Goal: Use online tool/utility: Utilize a website feature to perform a specific function

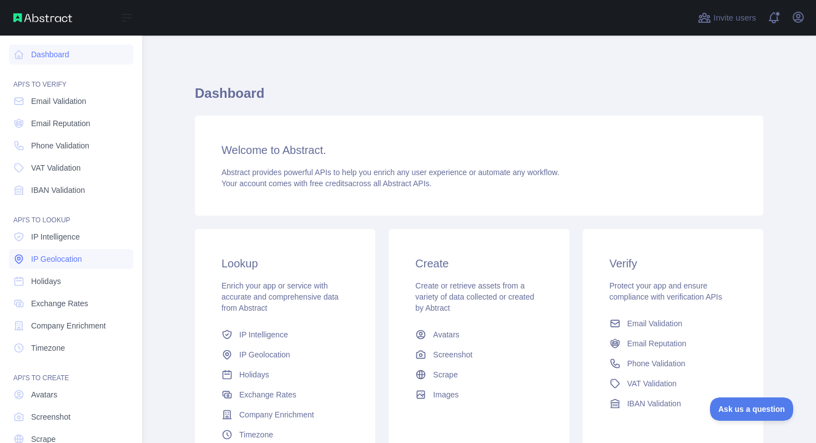
click at [39, 255] on span "IP Geolocation" at bounding box center [56, 258] width 51 height 11
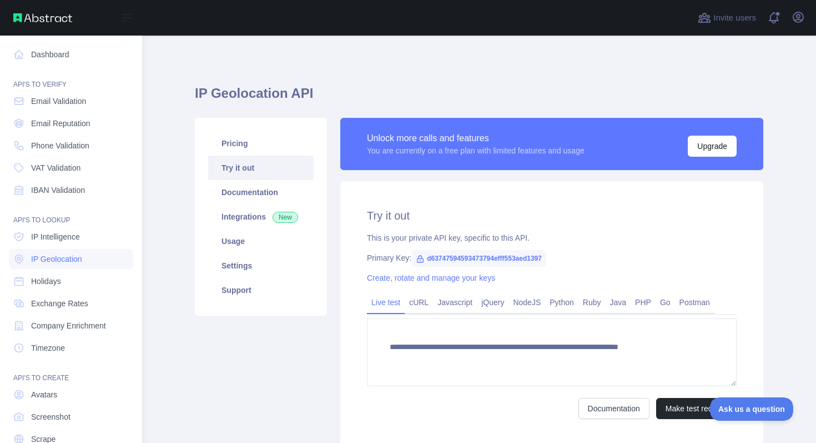
type textarea "**********"
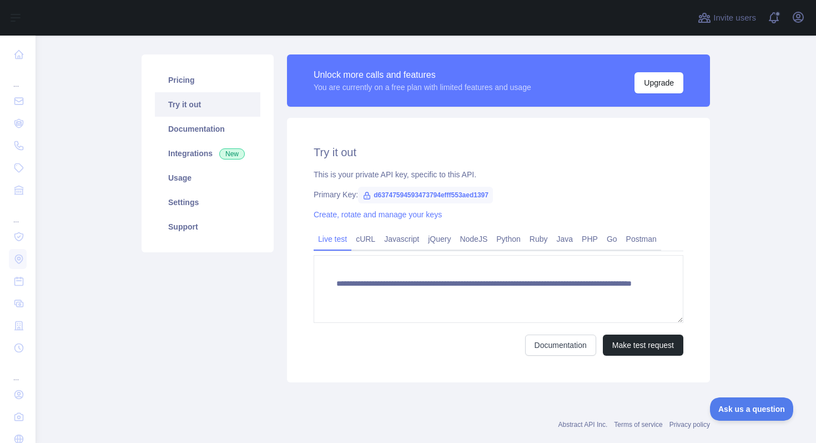
scroll to position [136, 0]
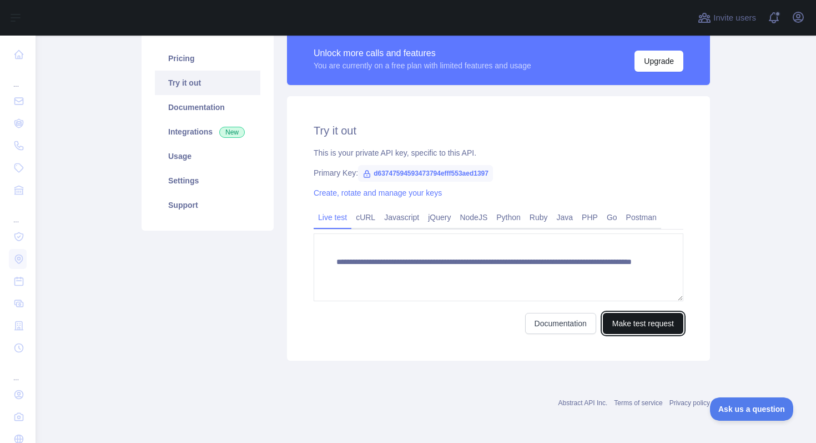
click at [639, 329] on button "Make test request" at bounding box center [643, 323] width 81 height 21
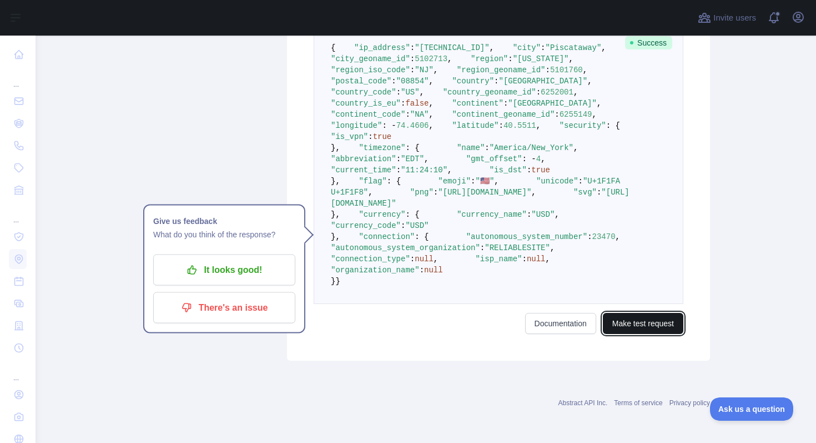
scroll to position [695, 0]
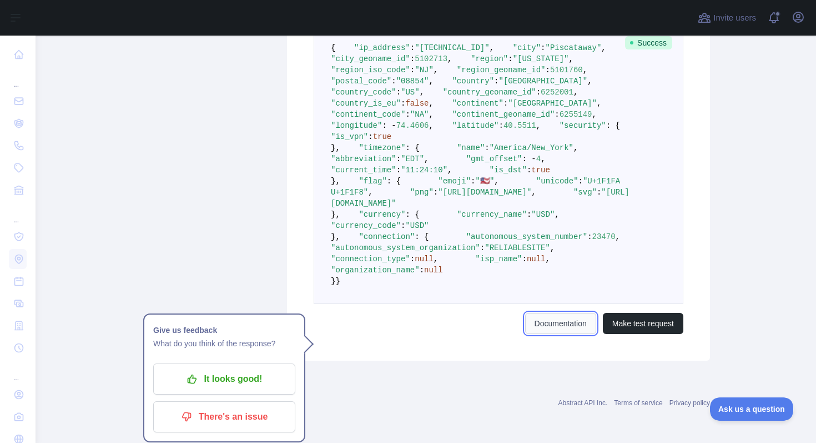
click at [552, 326] on link "Documentation" at bounding box center [560, 323] width 71 height 21
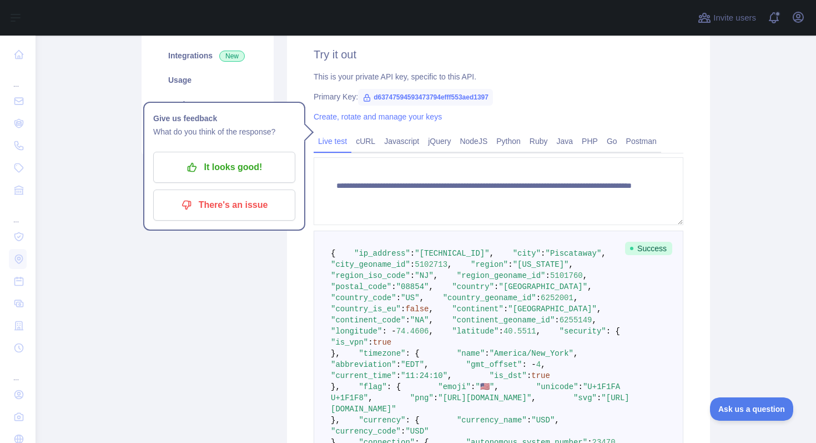
scroll to position [0, 0]
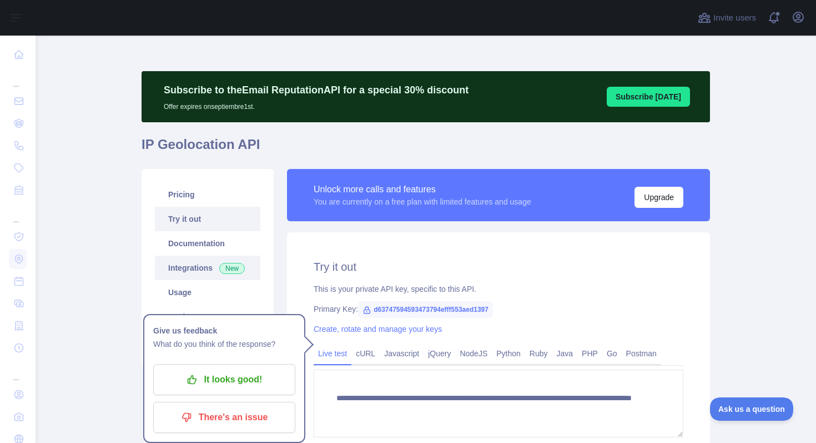
click at [203, 267] on link "Integrations New" at bounding box center [207, 267] width 105 height 24
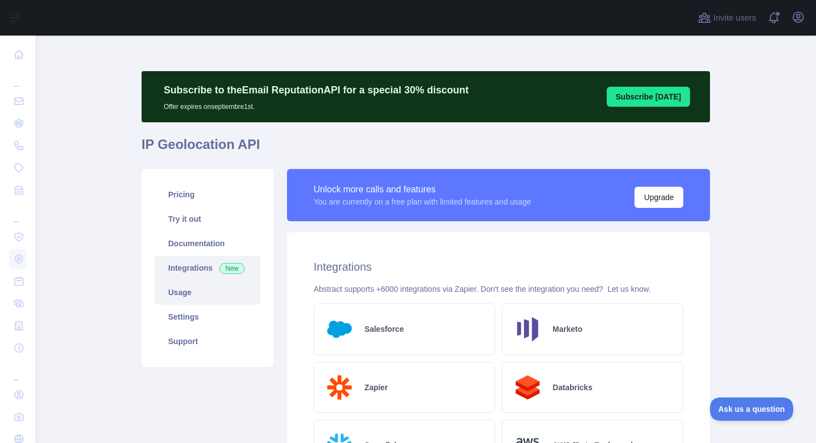
click at [189, 284] on link "Usage" at bounding box center [207, 292] width 105 height 24
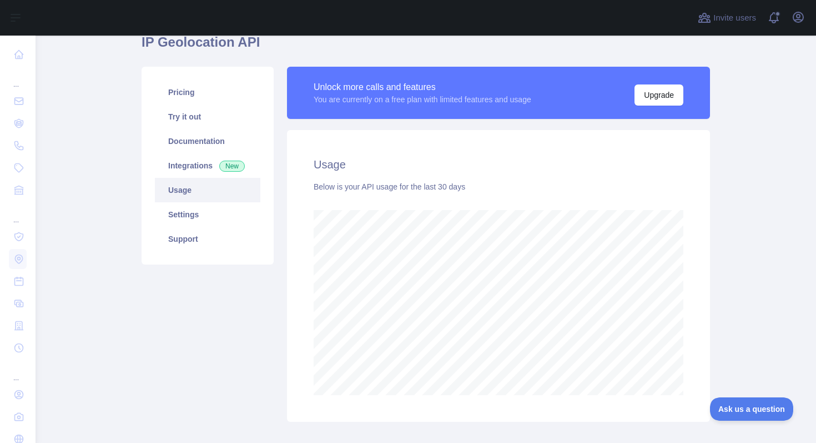
scroll to position [139, 0]
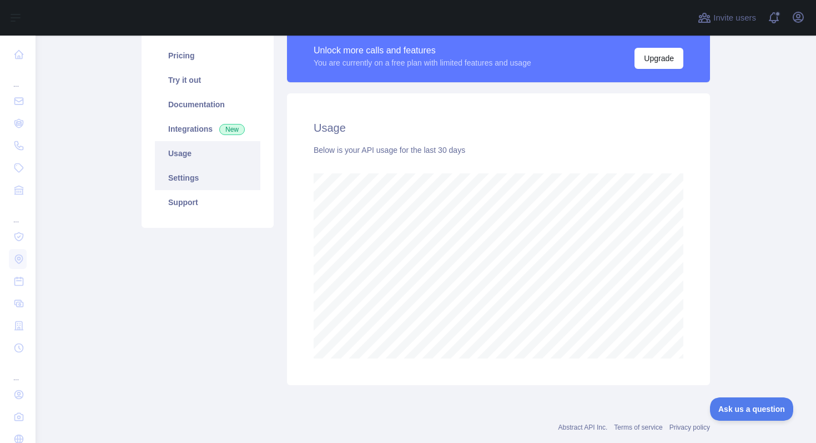
click at [205, 169] on link "Settings" at bounding box center [207, 177] width 105 height 24
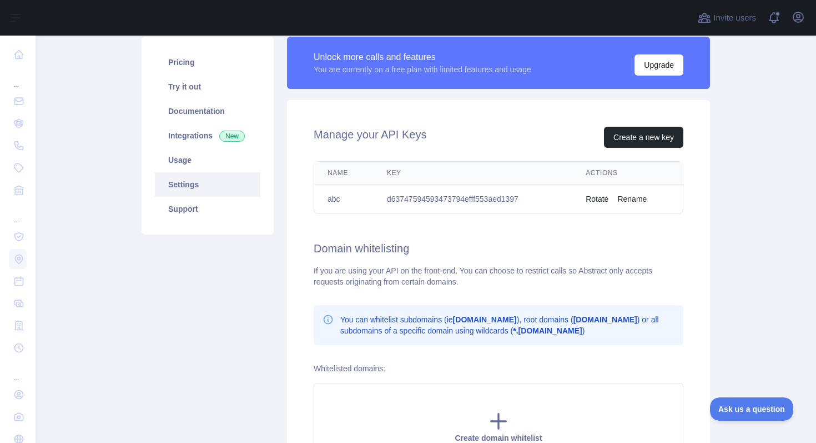
scroll to position [130, 0]
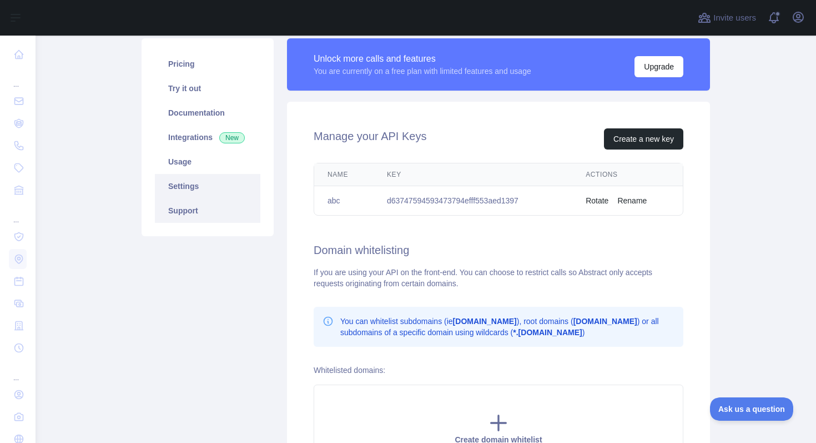
click at [215, 217] on link "Support" at bounding box center [207, 210] width 105 height 24
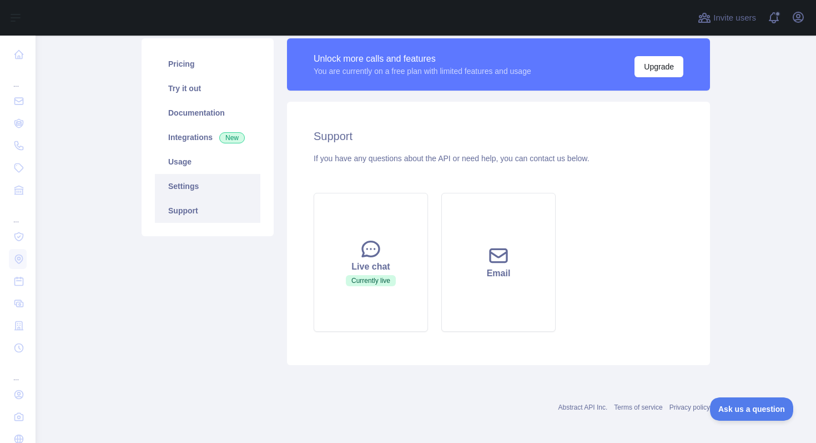
click at [208, 184] on link "Settings" at bounding box center [207, 186] width 105 height 24
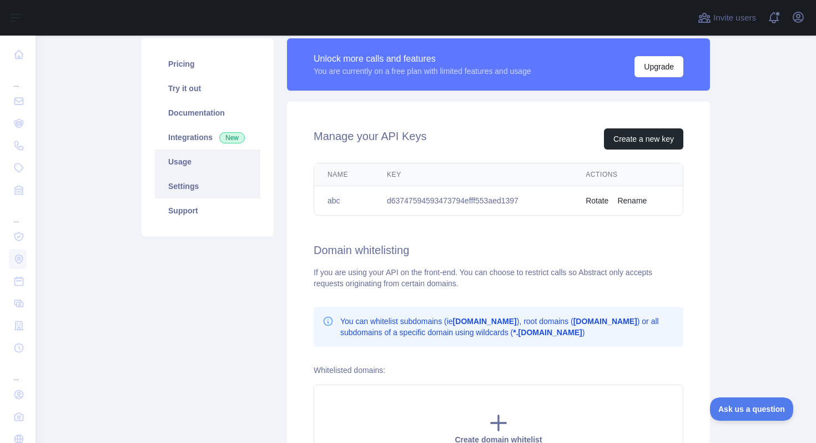
click at [196, 164] on link "Usage" at bounding box center [207, 161] width 105 height 24
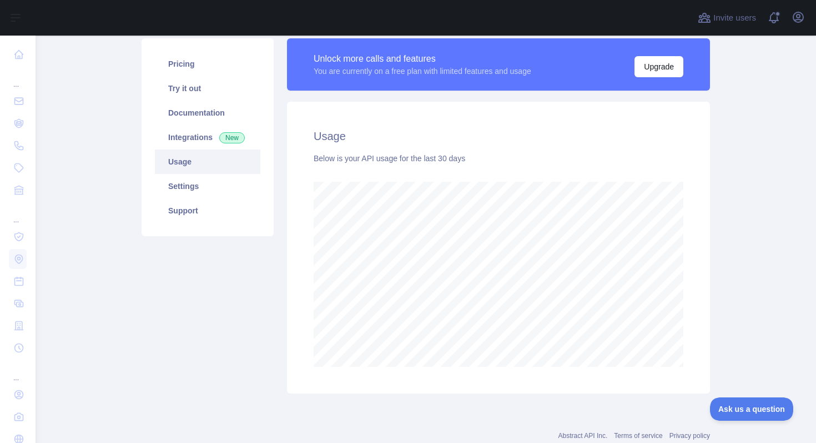
scroll to position [407, 781]
